Goal: Information Seeking & Learning: Check status

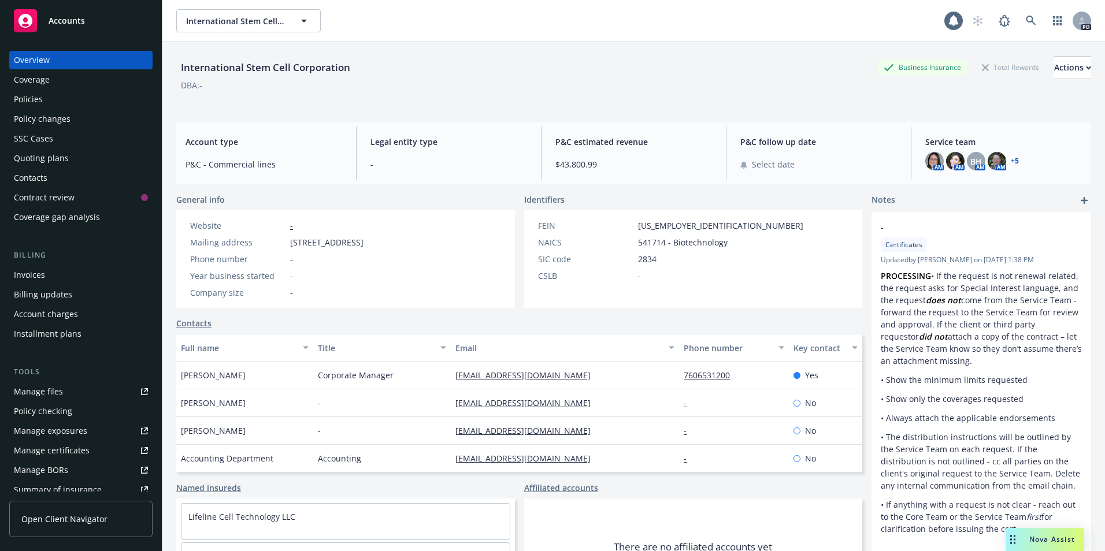
click at [74, 23] on span "Accounts" at bounding box center [67, 20] width 36 height 9
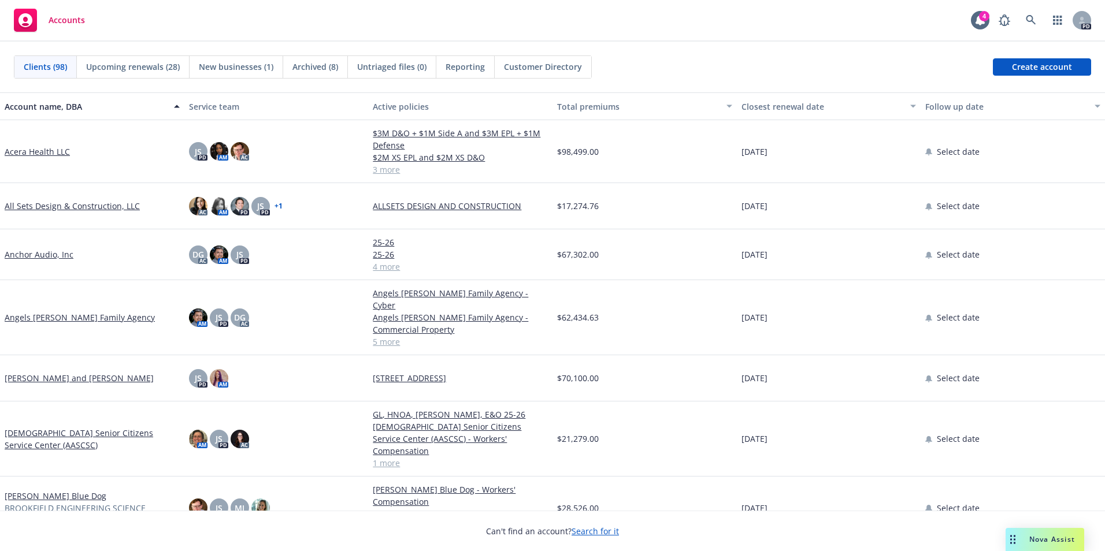
click at [97, 427] on link "[DEMOGRAPHIC_DATA] Senior Citizens Service Center (AASCSC)" at bounding box center [92, 439] width 175 height 24
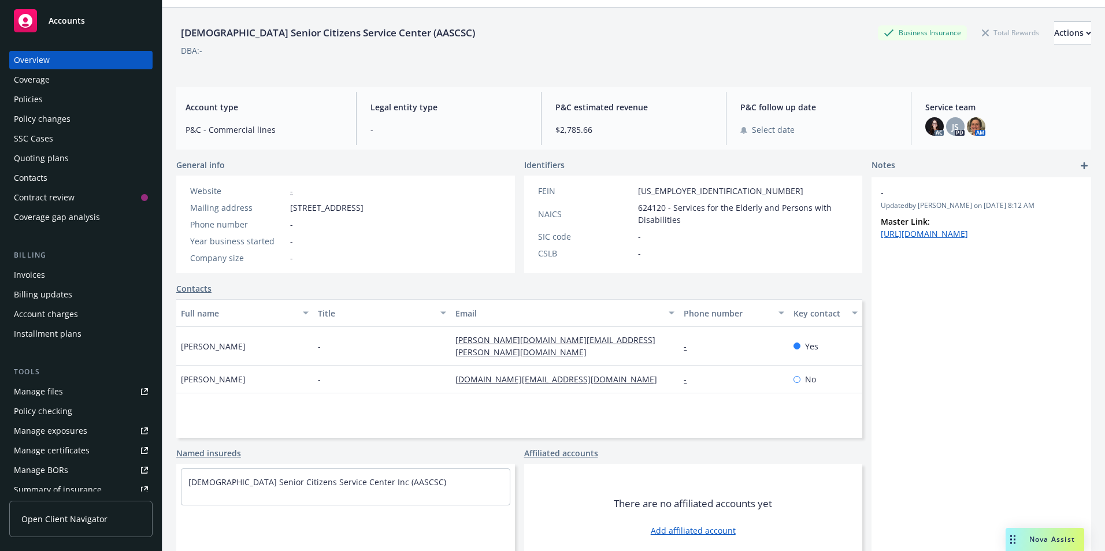
scroll to position [53, 0]
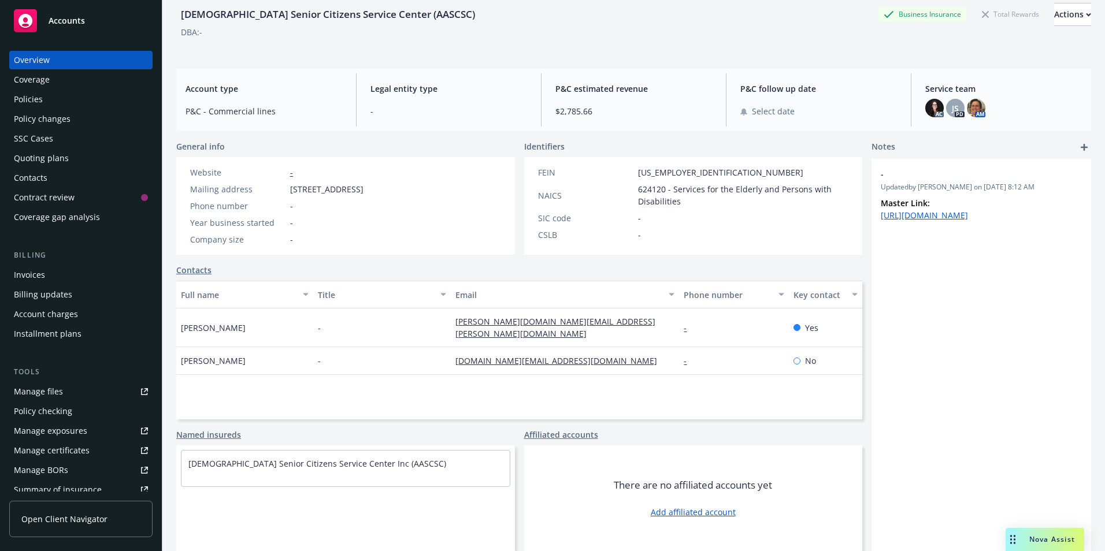
click at [59, 106] on div "Policies" at bounding box center [81, 99] width 134 height 18
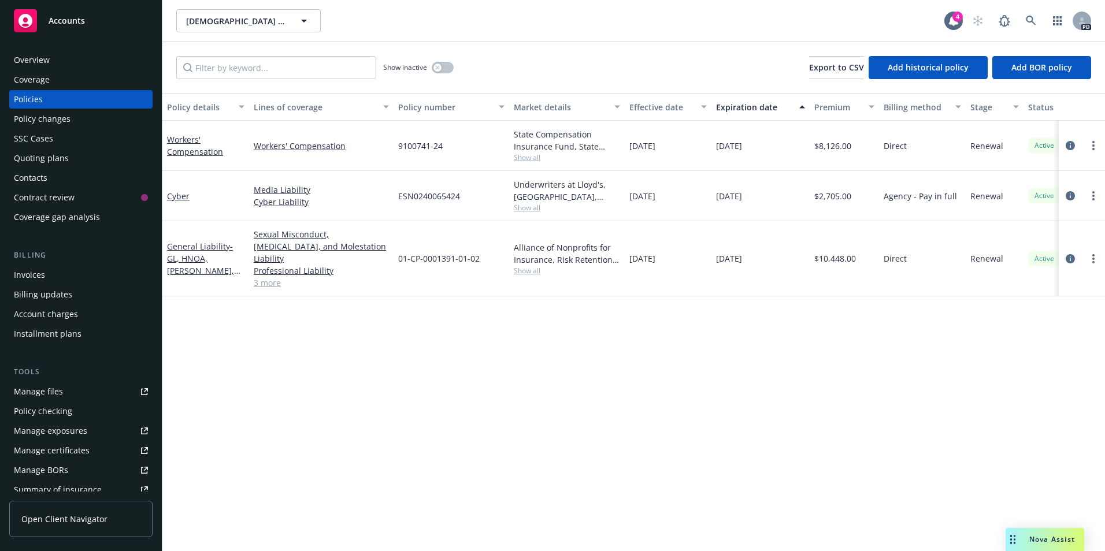
click at [60, 29] on div "Accounts" at bounding box center [81, 20] width 134 height 23
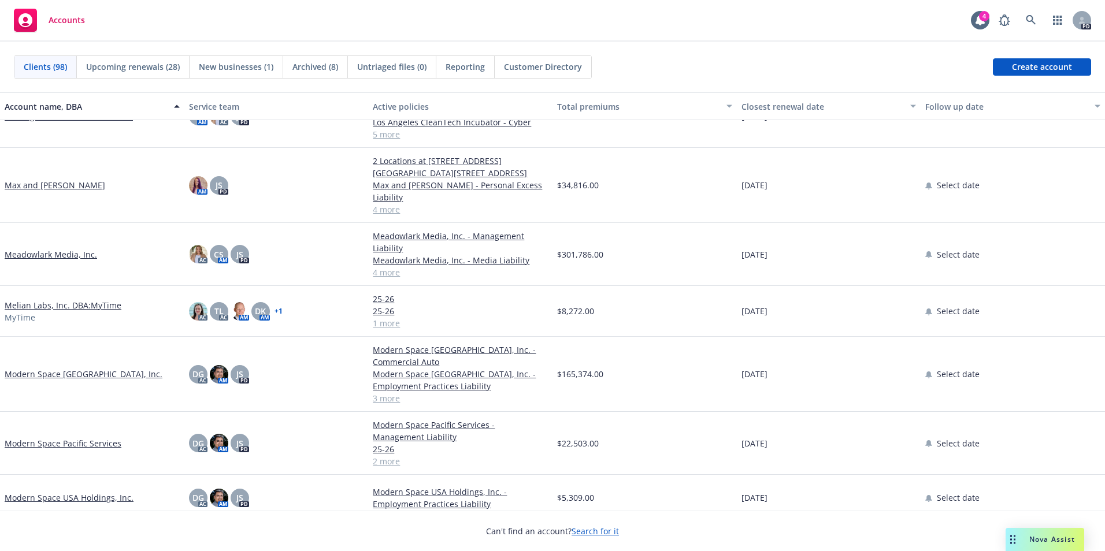
scroll to position [1867, 0]
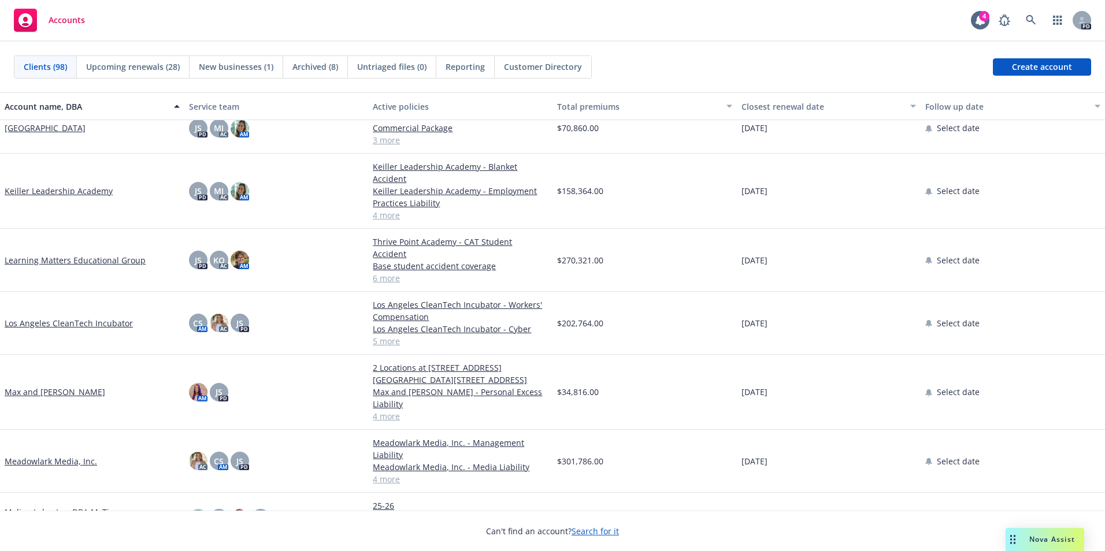
click at [81, 317] on link "Los Angeles CleanTech Incubator" at bounding box center [69, 323] width 128 height 12
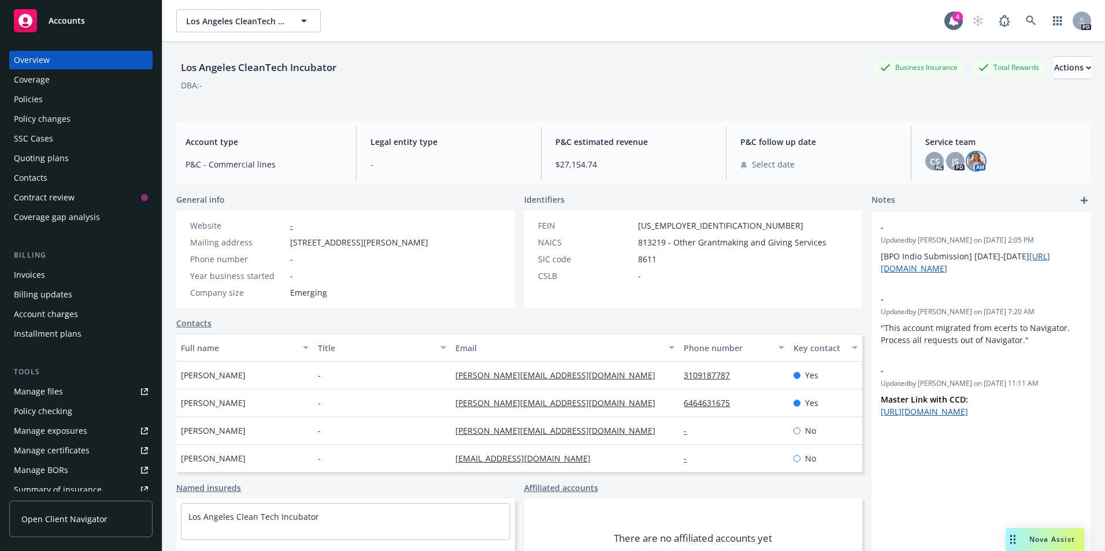
click at [970, 159] on img at bounding box center [976, 161] width 18 height 18
click at [952, 162] on span "JS" at bounding box center [955, 161] width 7 height 12
click at [930, 164] on span "CS" at bounding box center [935, 161] width 10 height 12
click at [602, 83] on div "DBA: -" at bounding box center [633, 85] width 915 height 12
click at [74, 25] on span "Accounts" at bounding box center [67, 20] width 36 height 9
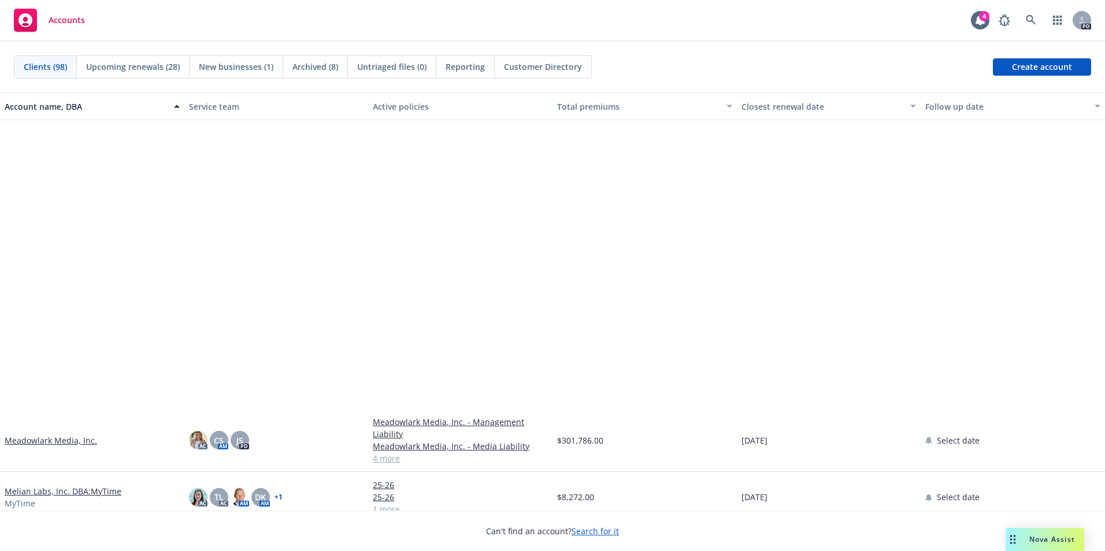
scroll to position [2138, 0]
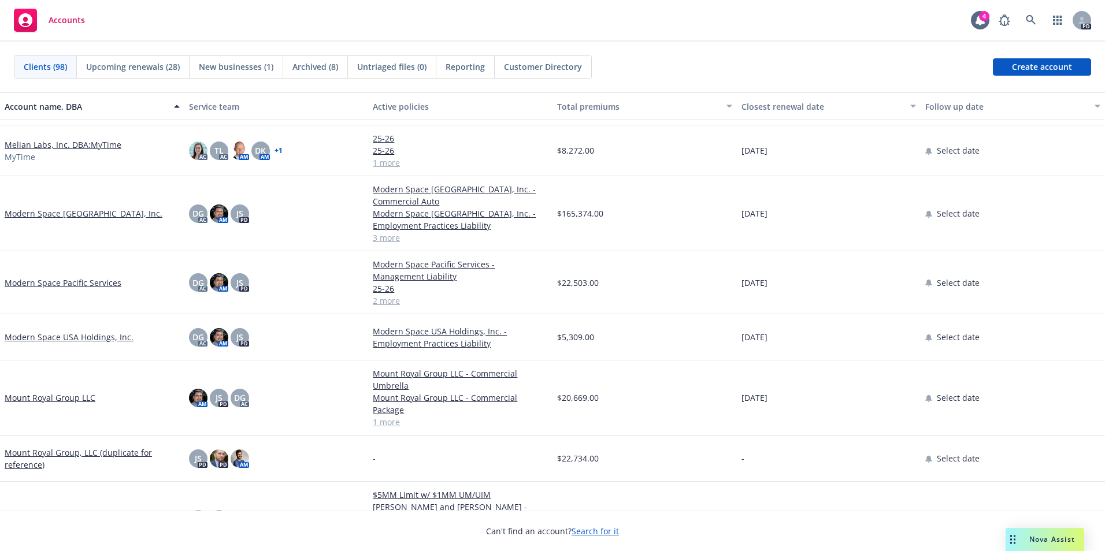
click at [64, 395] on link "Mount Royal Group LLC" at bounding box center [50, 398] width 91 height 12
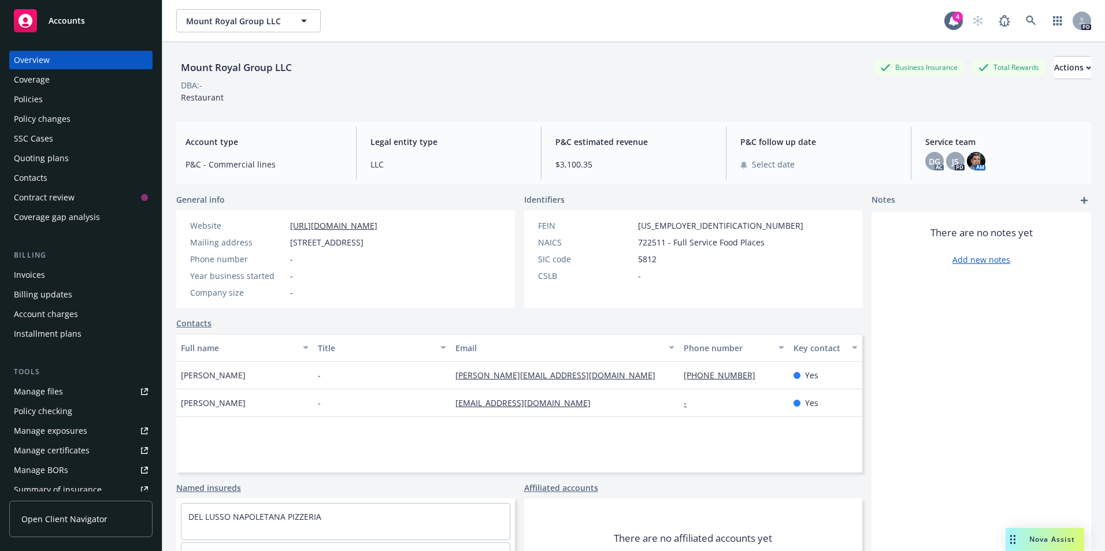
click at [39, 87] on div "Coverage" at bounding box center [32, 80] width 36 height 18
